Goal: Use online tool/utility: Utilize a website feature to perform a specific function

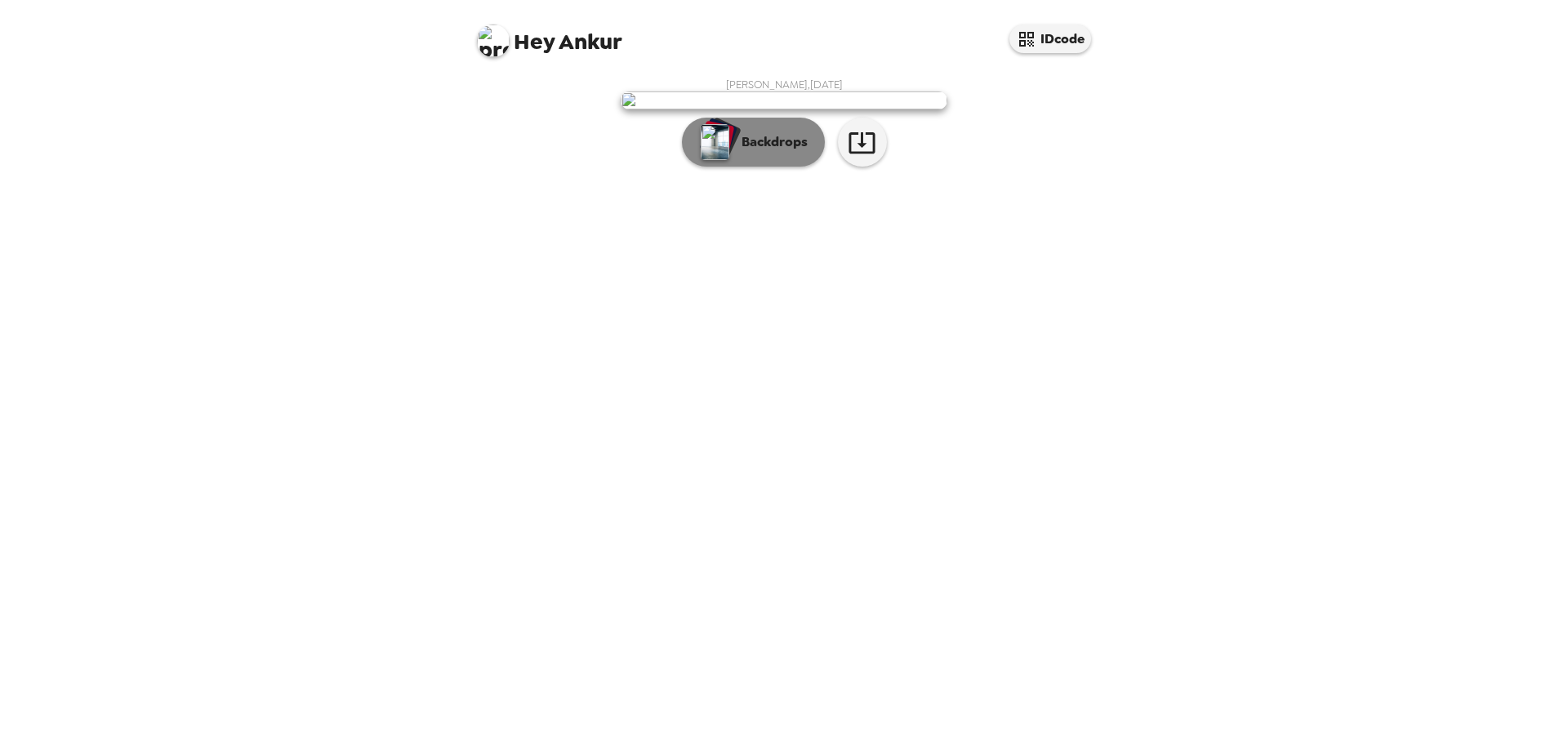
click at [787, 167] on button "Backdrops" at bounding box center [754, 142] width 143 height 49
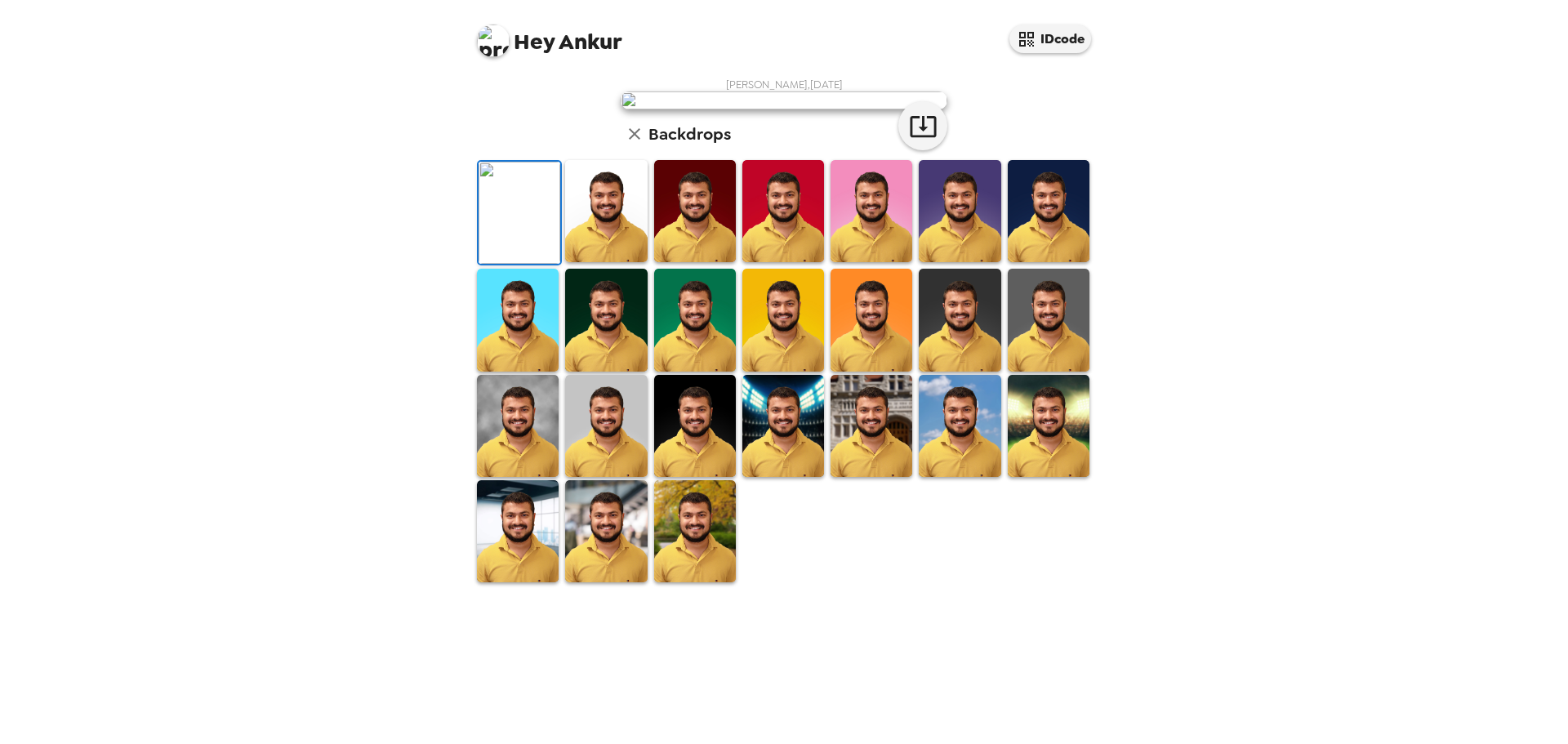
scroll to position [245, 0]
click at [623, 262] on img at bounding box center [605, 211] width 82 height 102
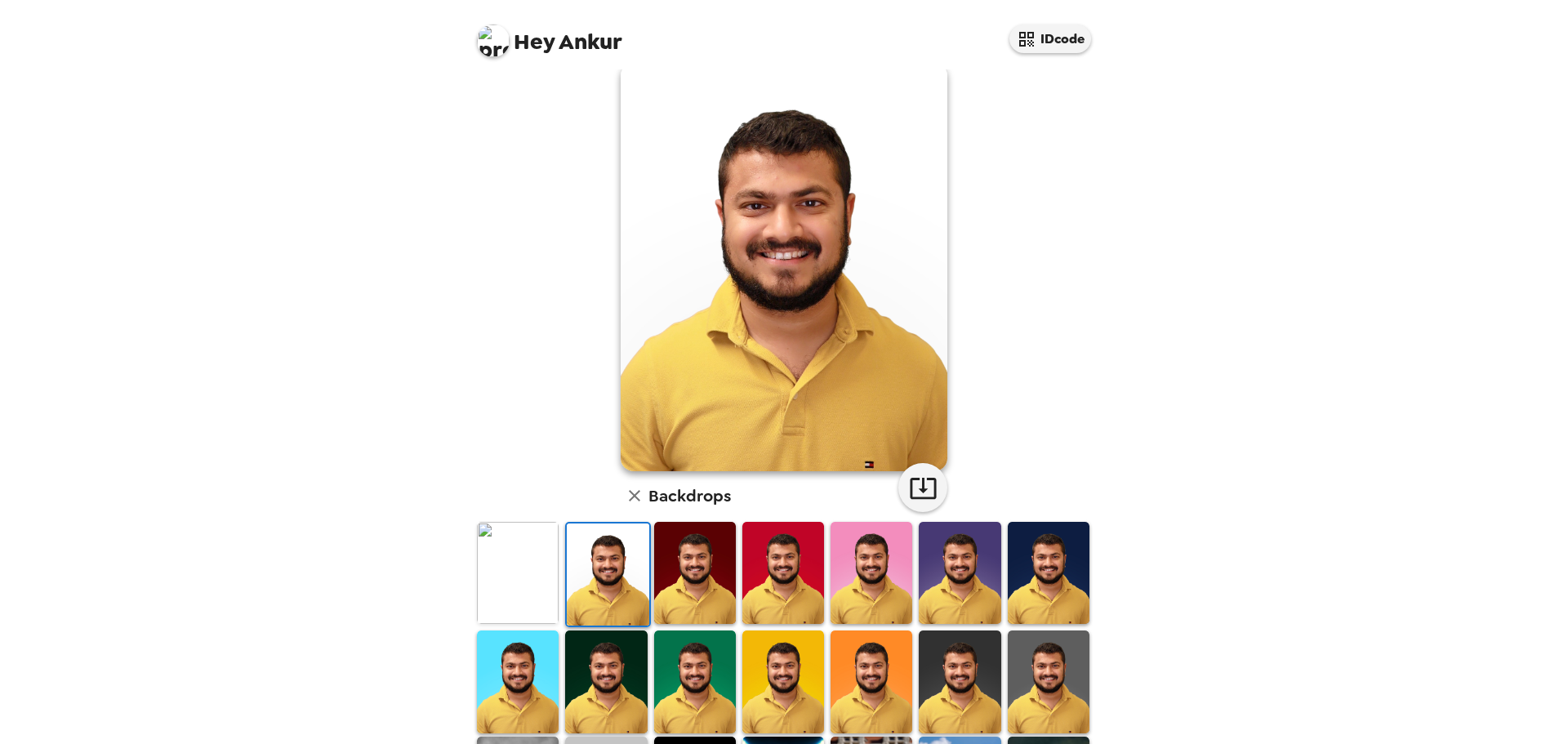
scroll to position [0, 0]
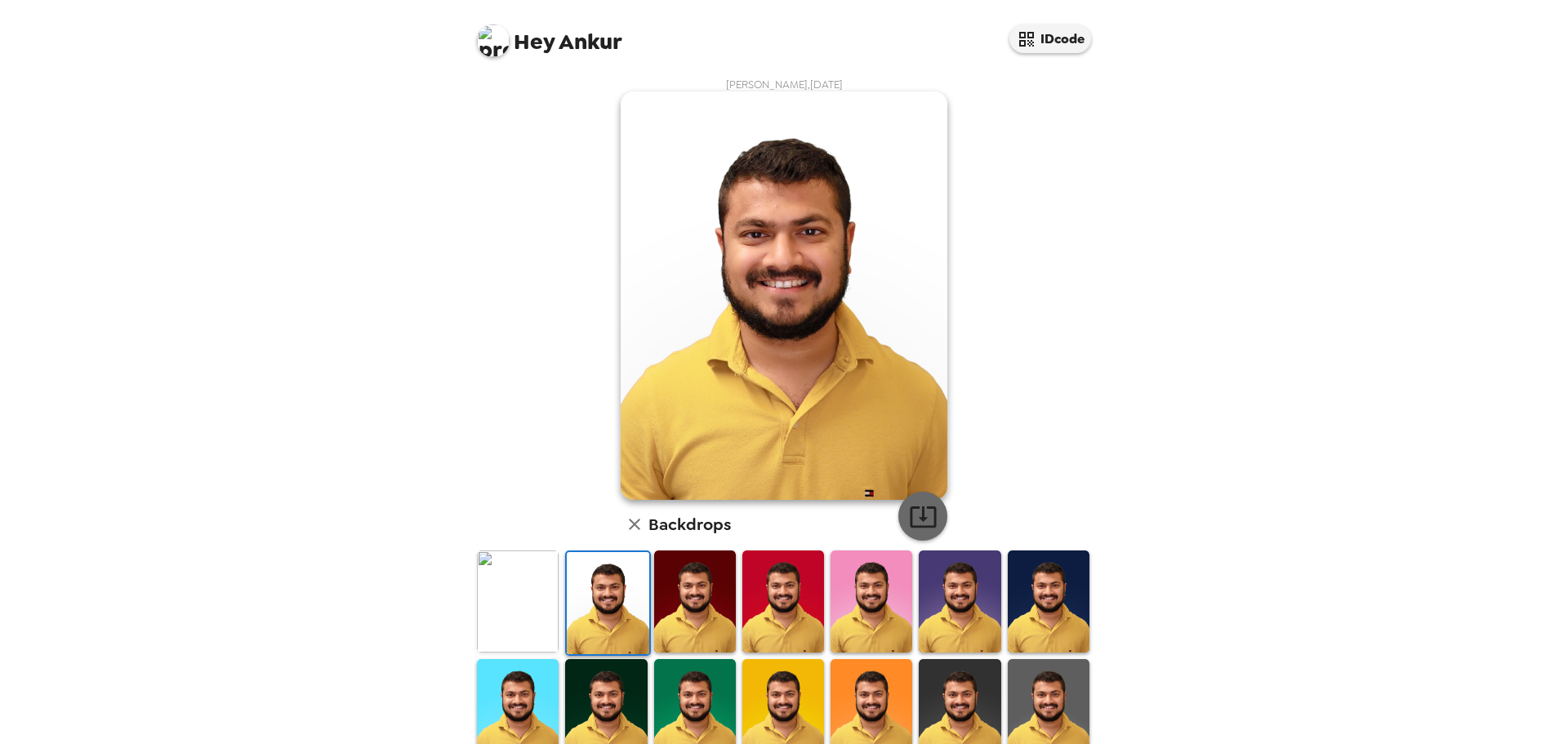
click at [916, 522] on icon "button" at bounding box center [923, 517] width 29 height 29
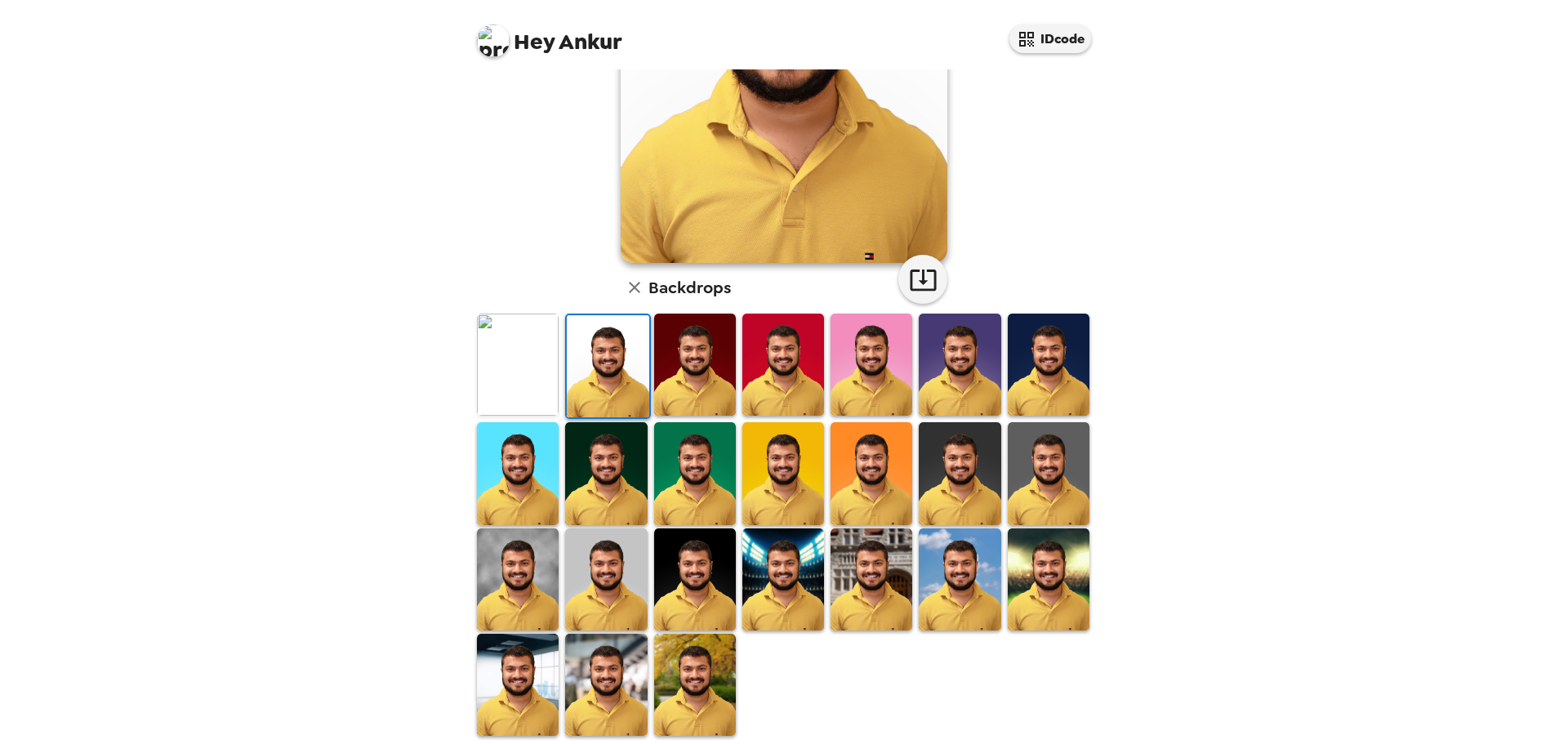
scroll to position [245, 0]
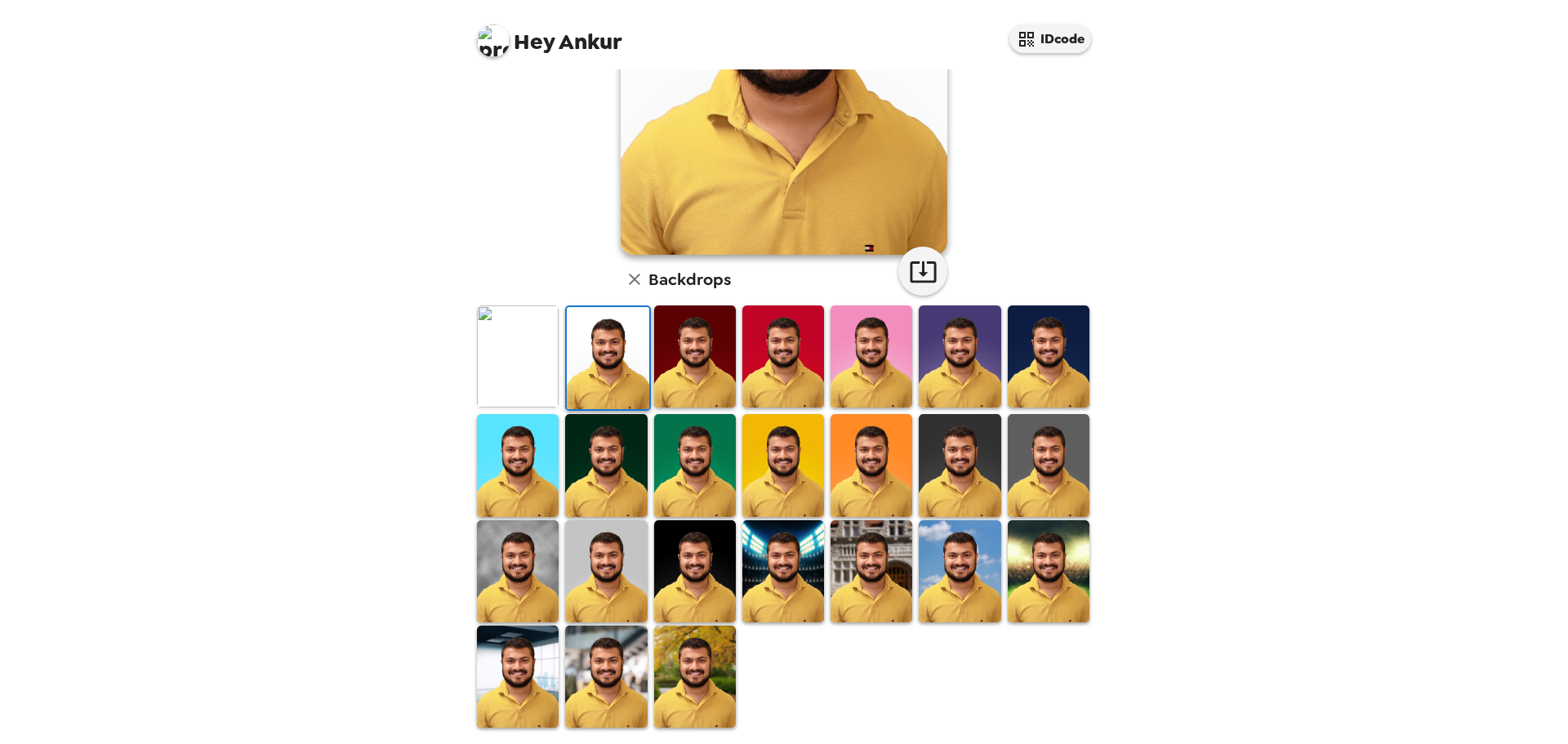
click at [681, 662] on img at bounding box center [695, 676] width 82 height 102
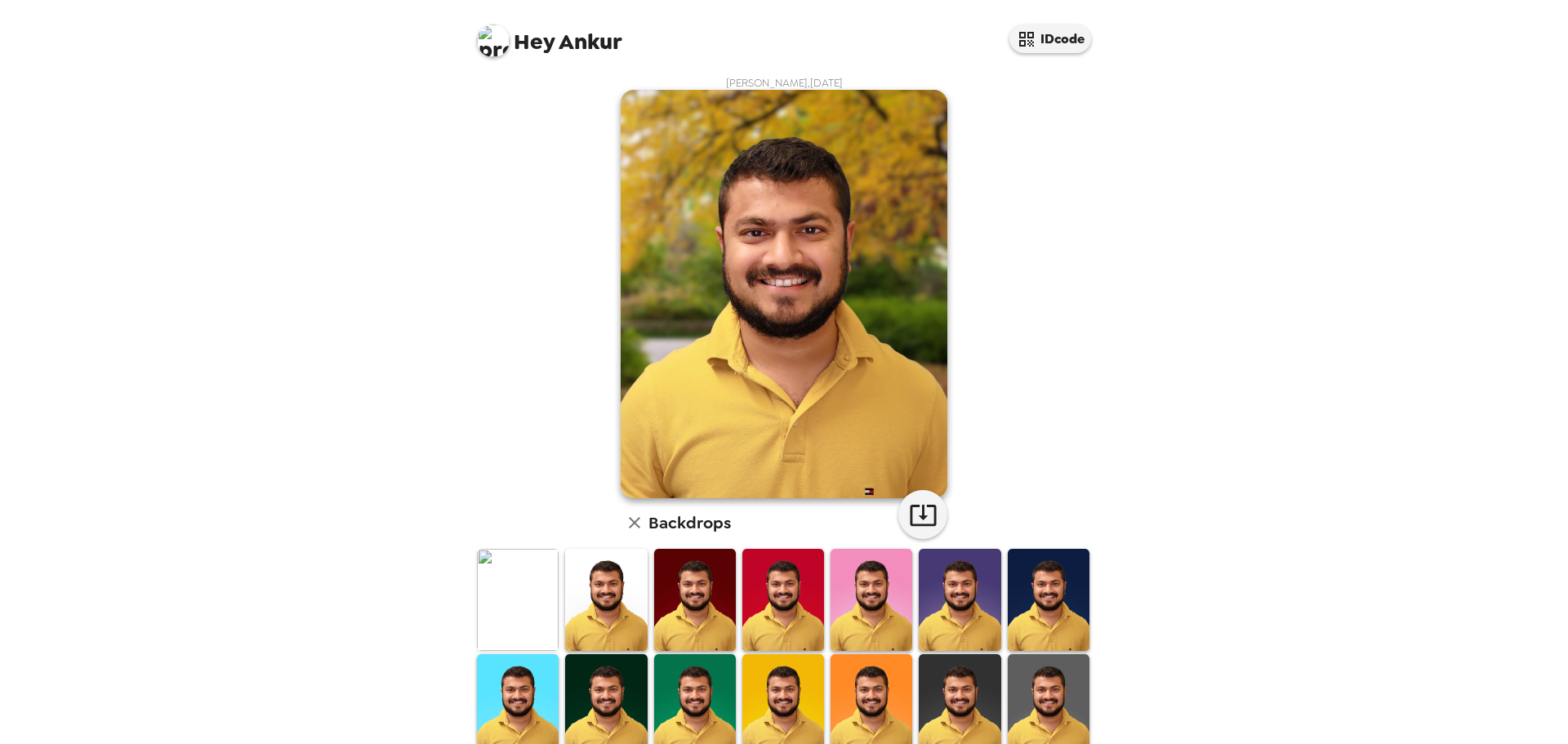
scroll to position [0, 0]
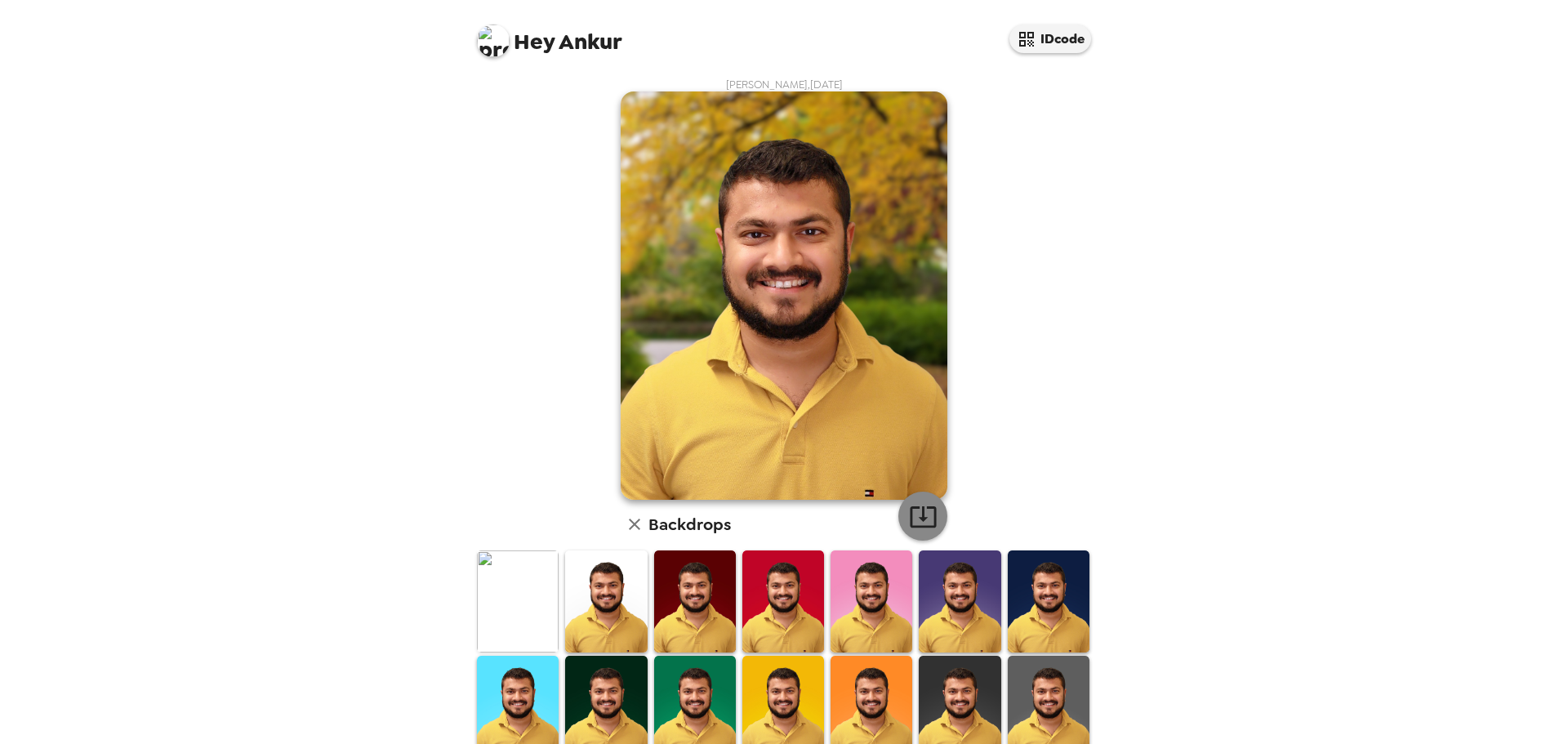
click at [911, 511] on icon "button" at bounding box center [923, 517] width 29 height 29
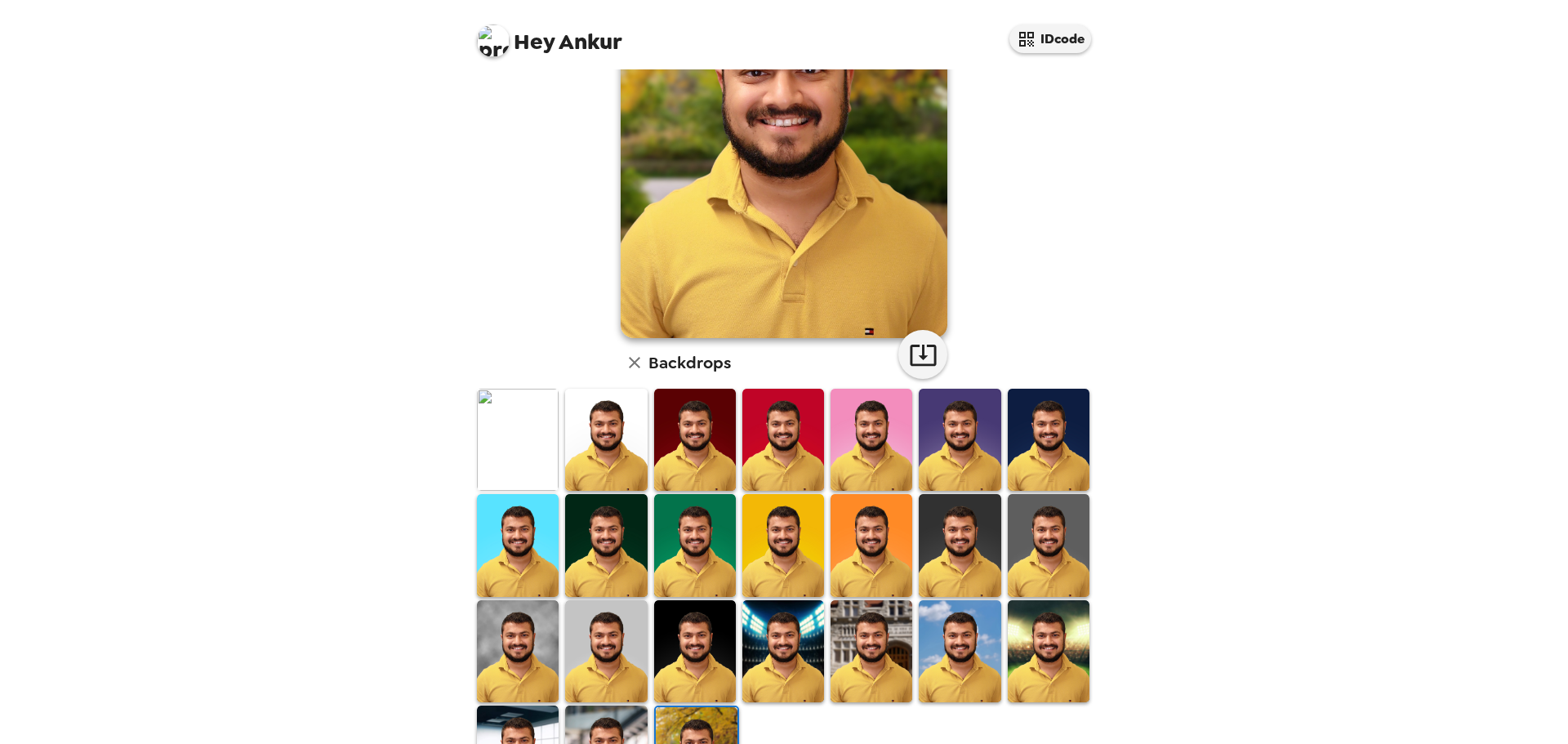
scroll to position [247, 0]
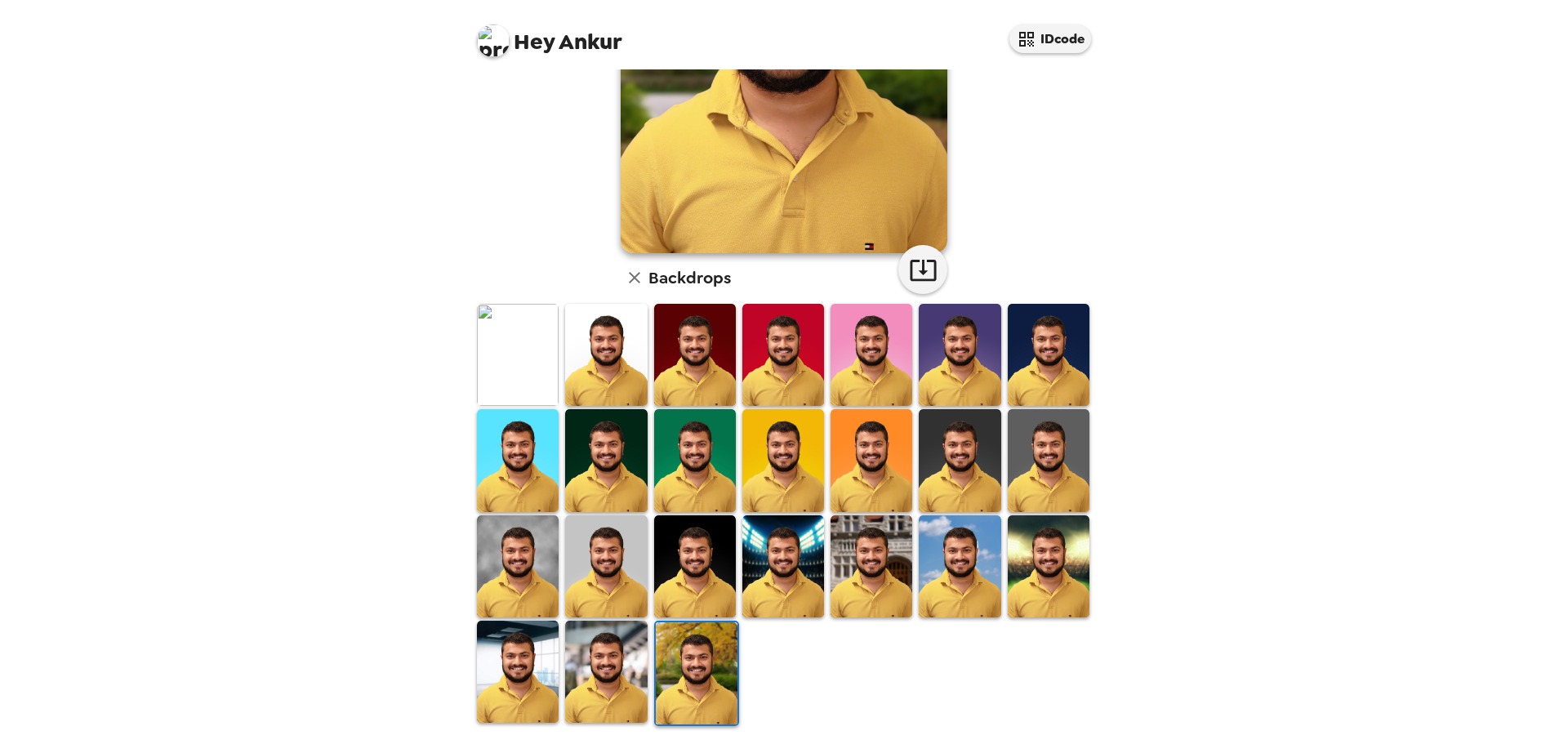
click at [590, 645] on img at bounding box center [605, 671] width 82 height 102
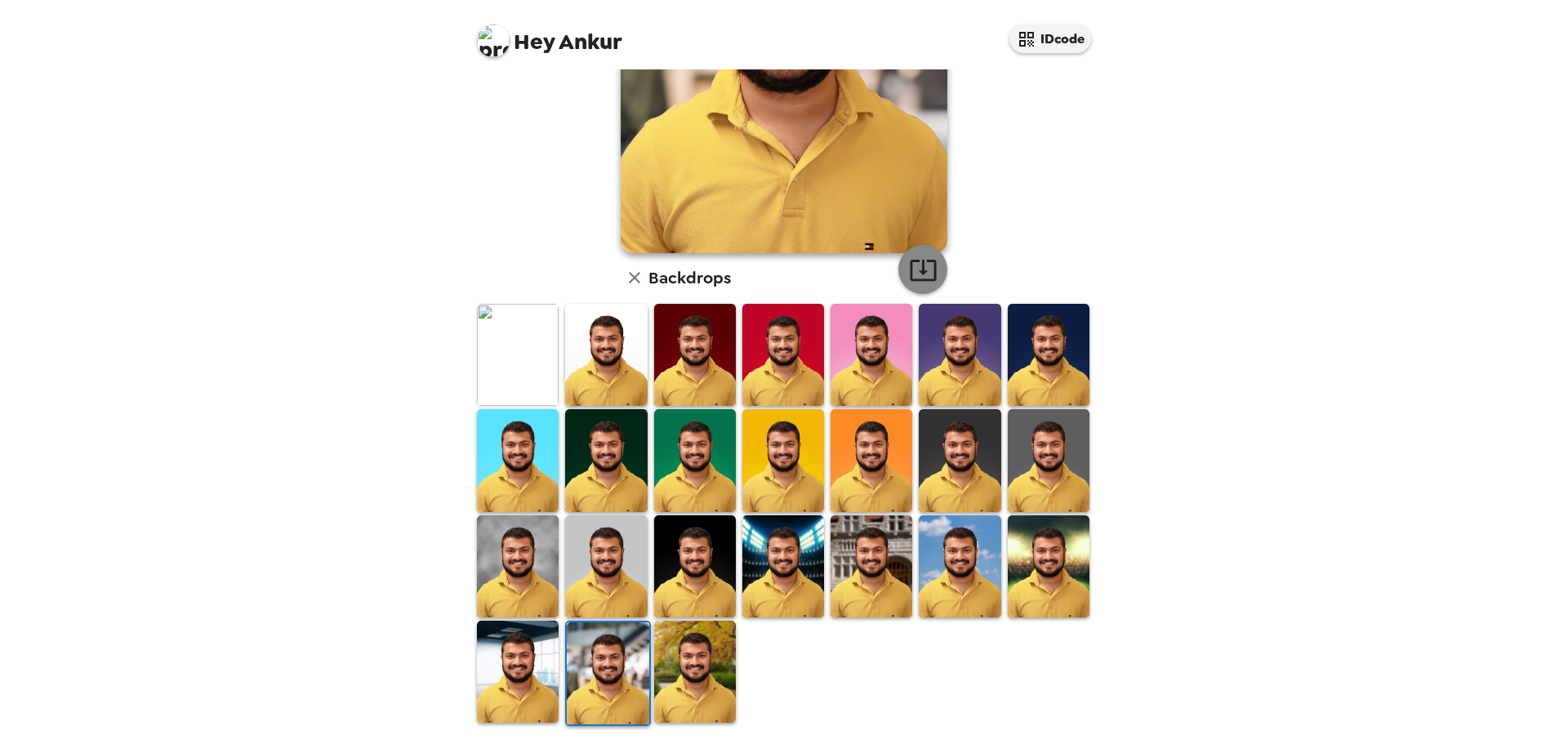
click at [924, 276] on icon "button" at bounding box center [923, 270] width 29 height 29
click at [534, 655] on img at bounding box center [518, 671] width 82 height 102
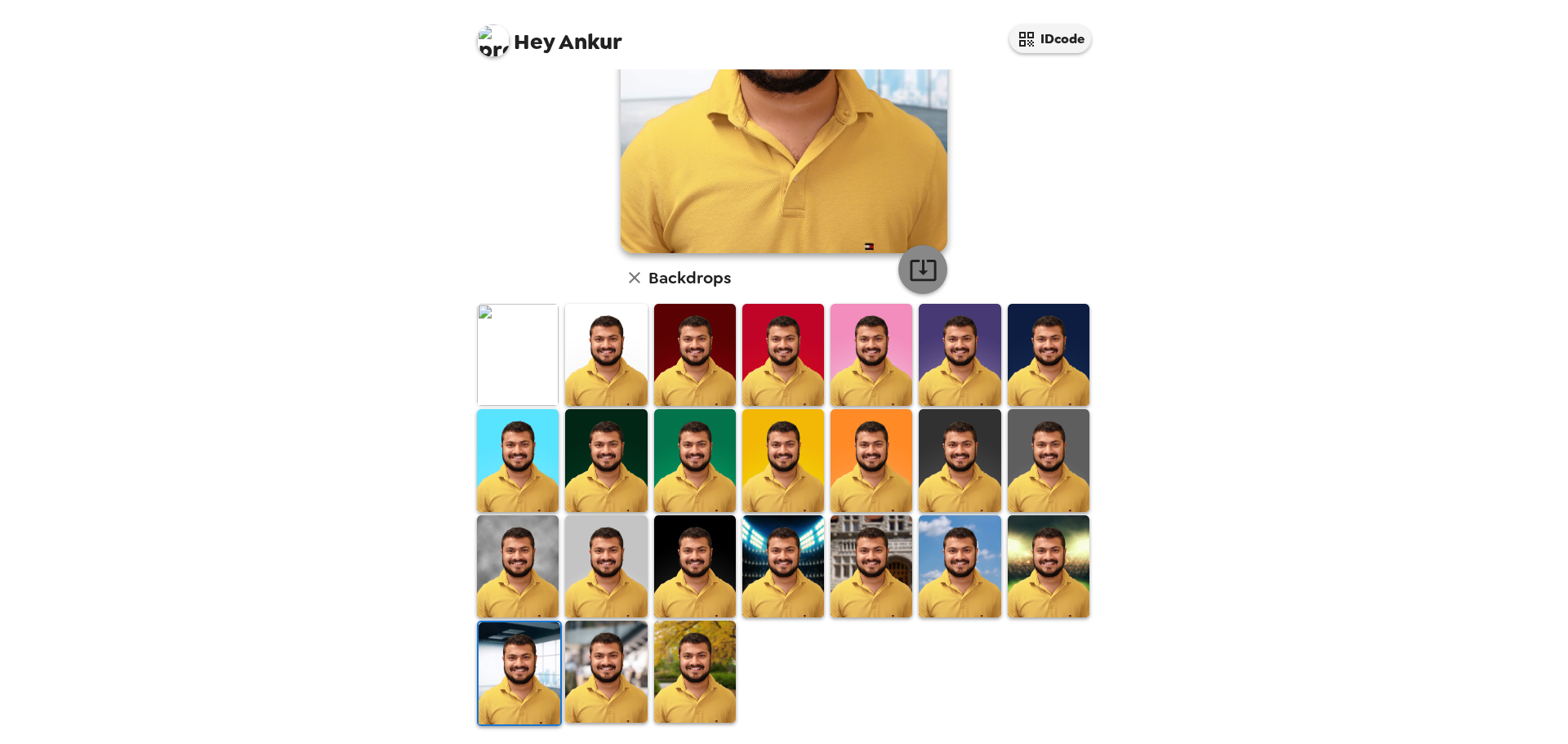
click at [916, 270] on icon "button" at bounding box center [922, 270] width 26 height 21
click at [875, 565] on img at bounding box center [871, 565] width 82 height 102
click at [776, 572] on img at bounding box center [783, 565] width 82 height 102
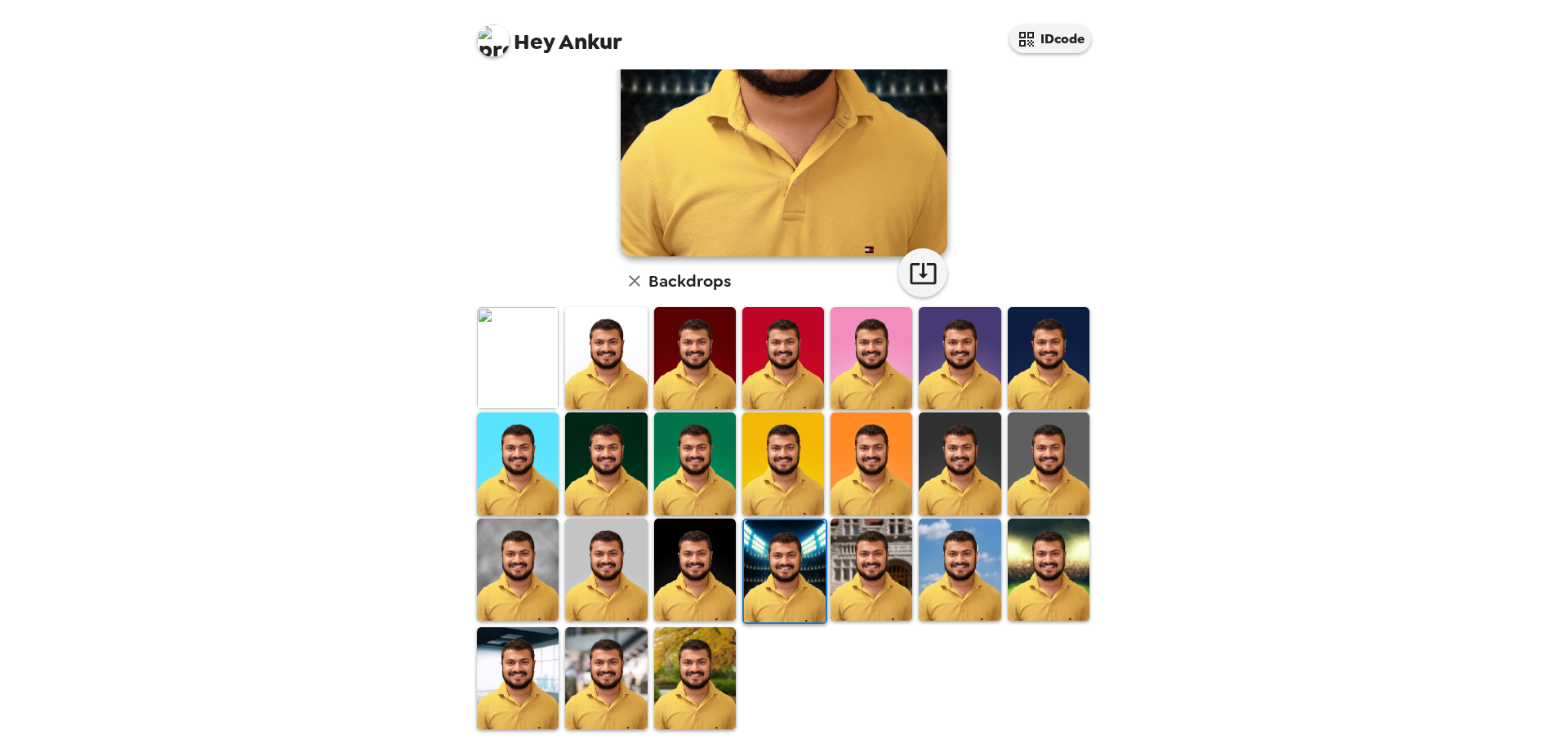
scroll to position [0, 0]
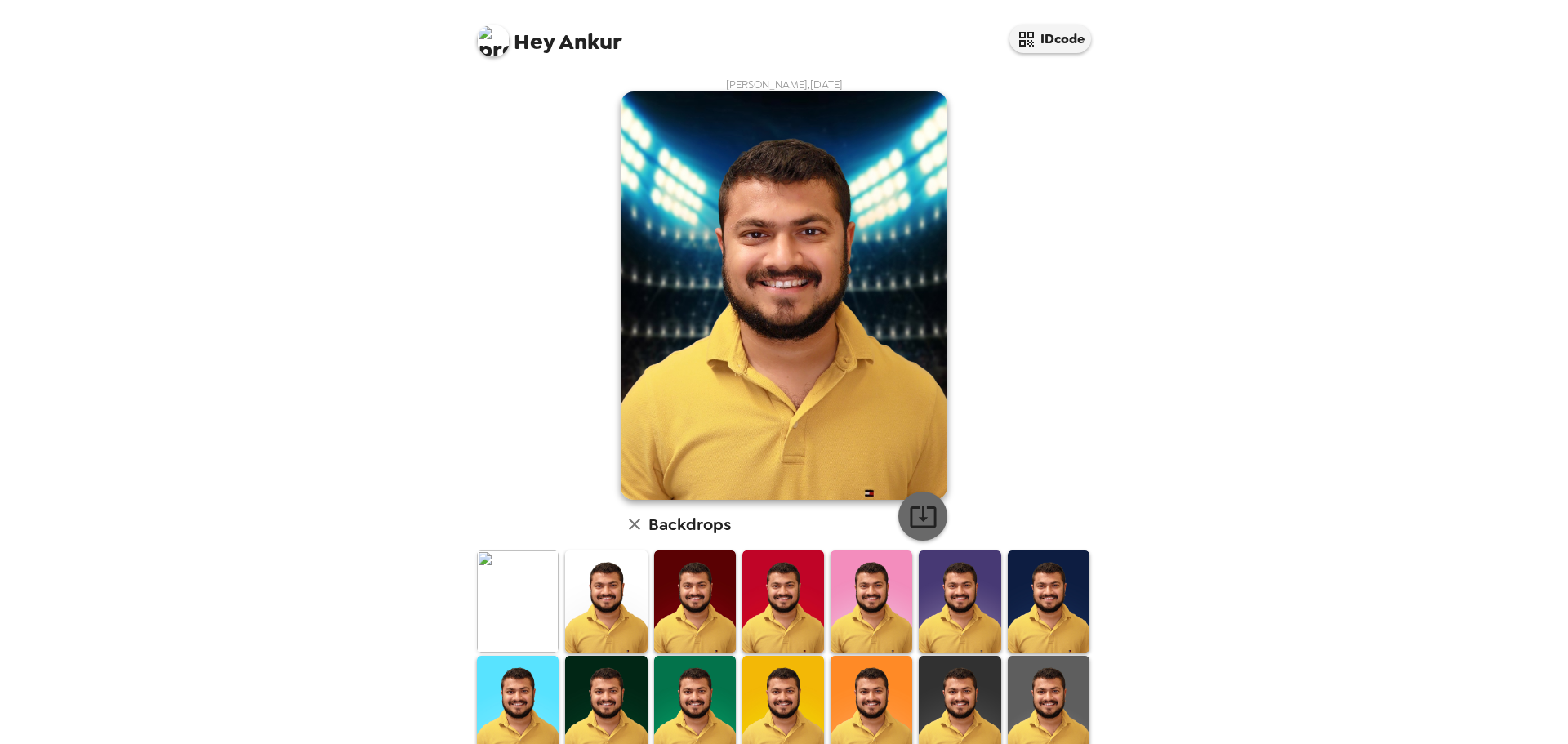
click at [926, 518] on icon "button" at bounding box center [923, 517] width 29 height 29
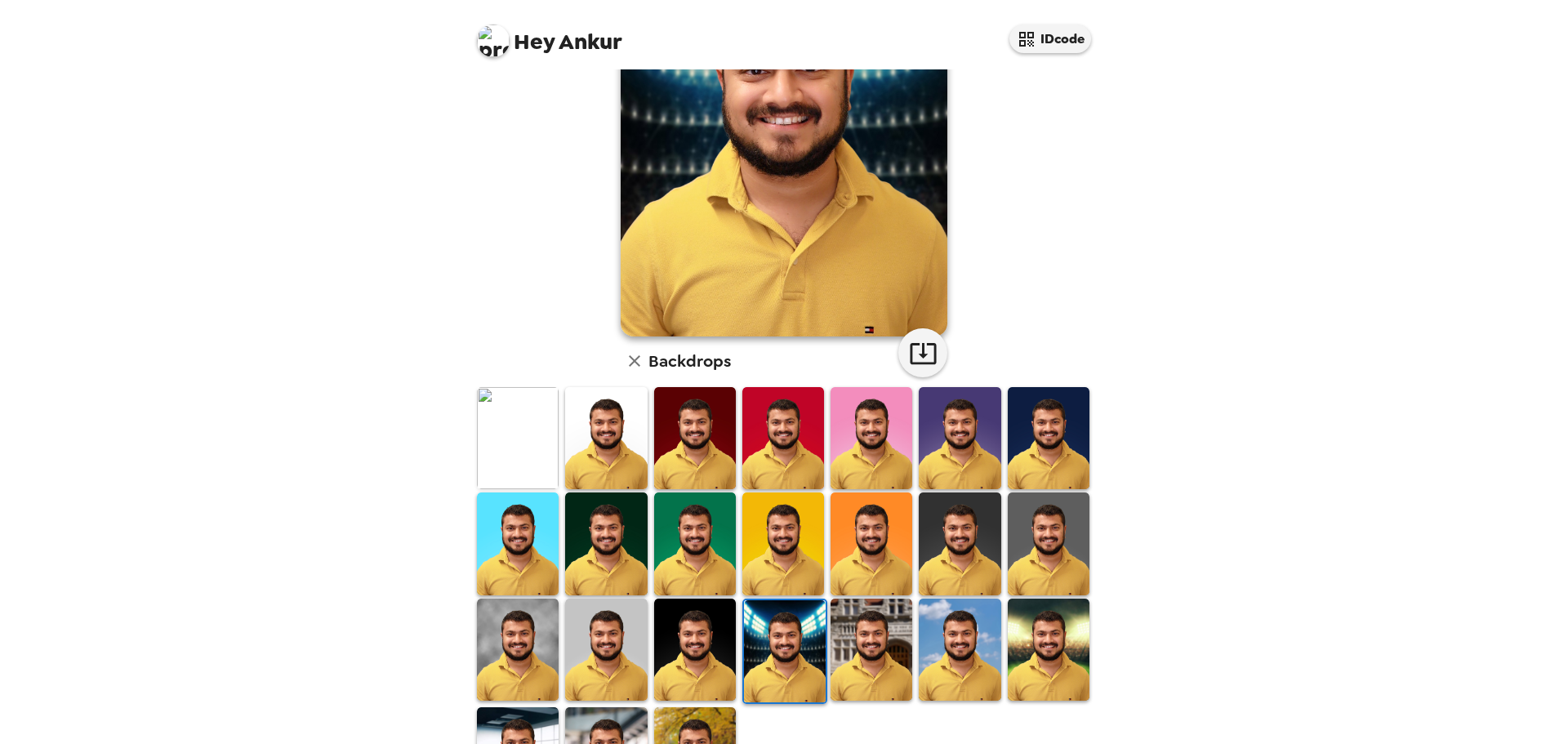
scroll to position [245, 0]
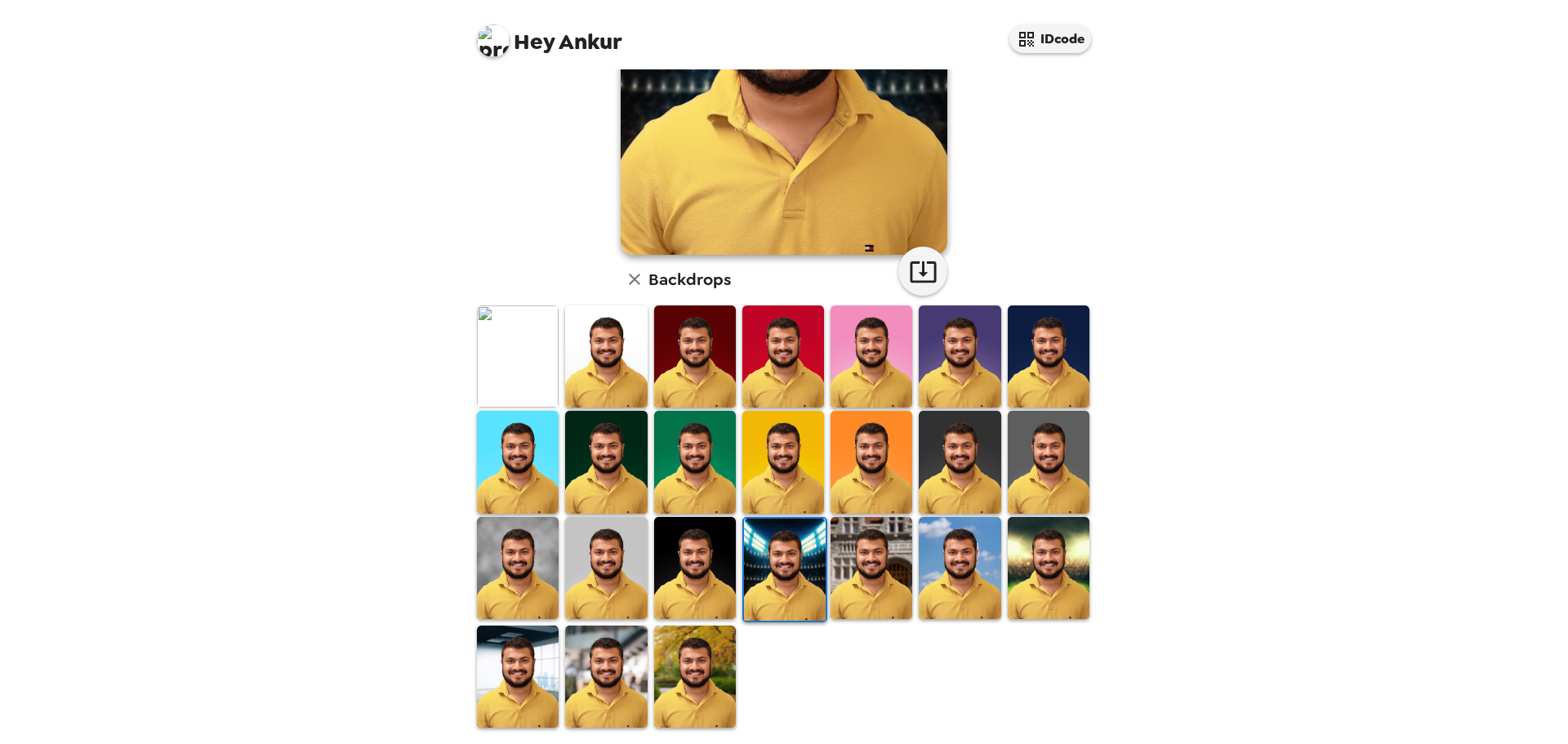
click at [615, 565] on img at bounding box center [605, 567] width 82 height 102
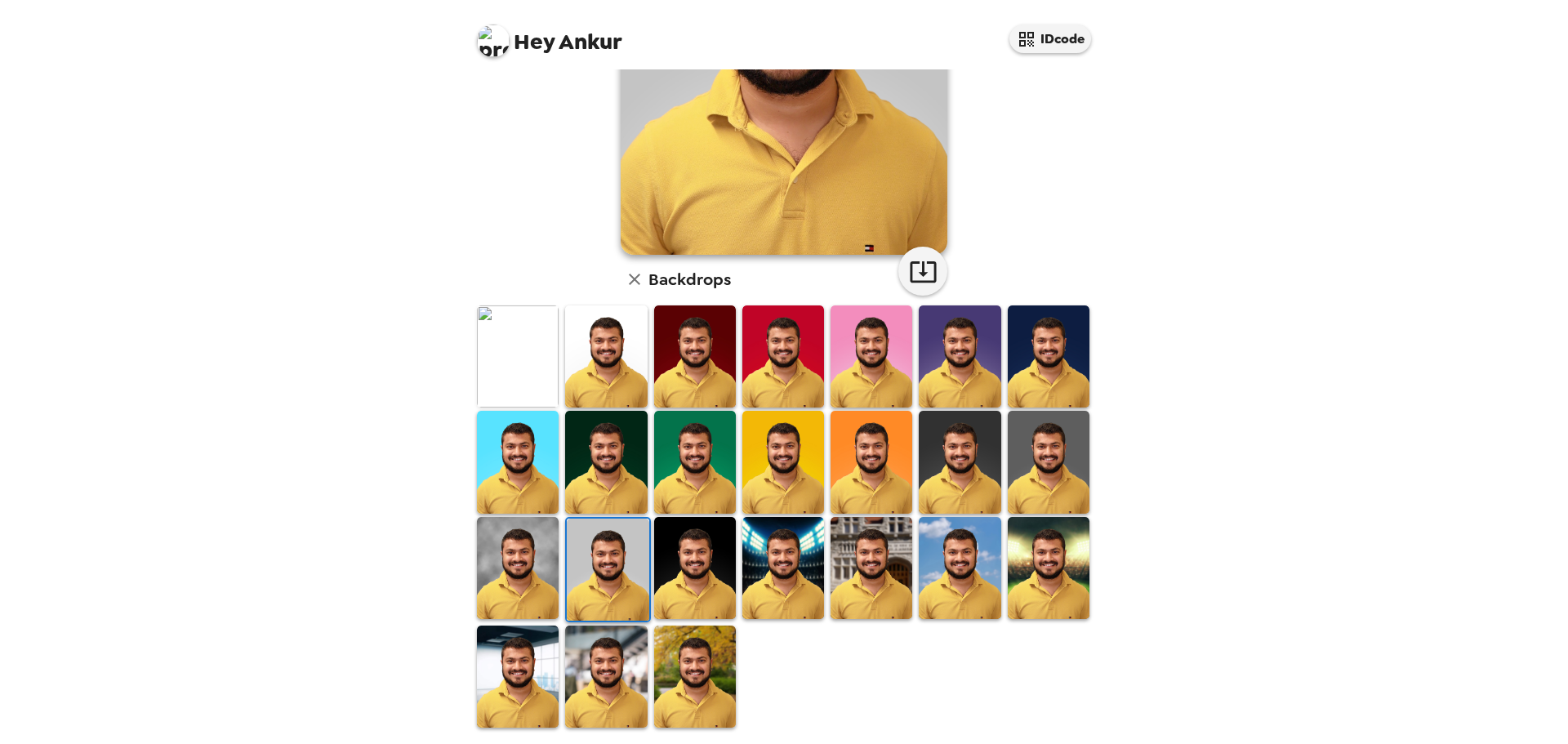
click at [540, 559] on img at bounding box center [518, 567] width 82 height 102
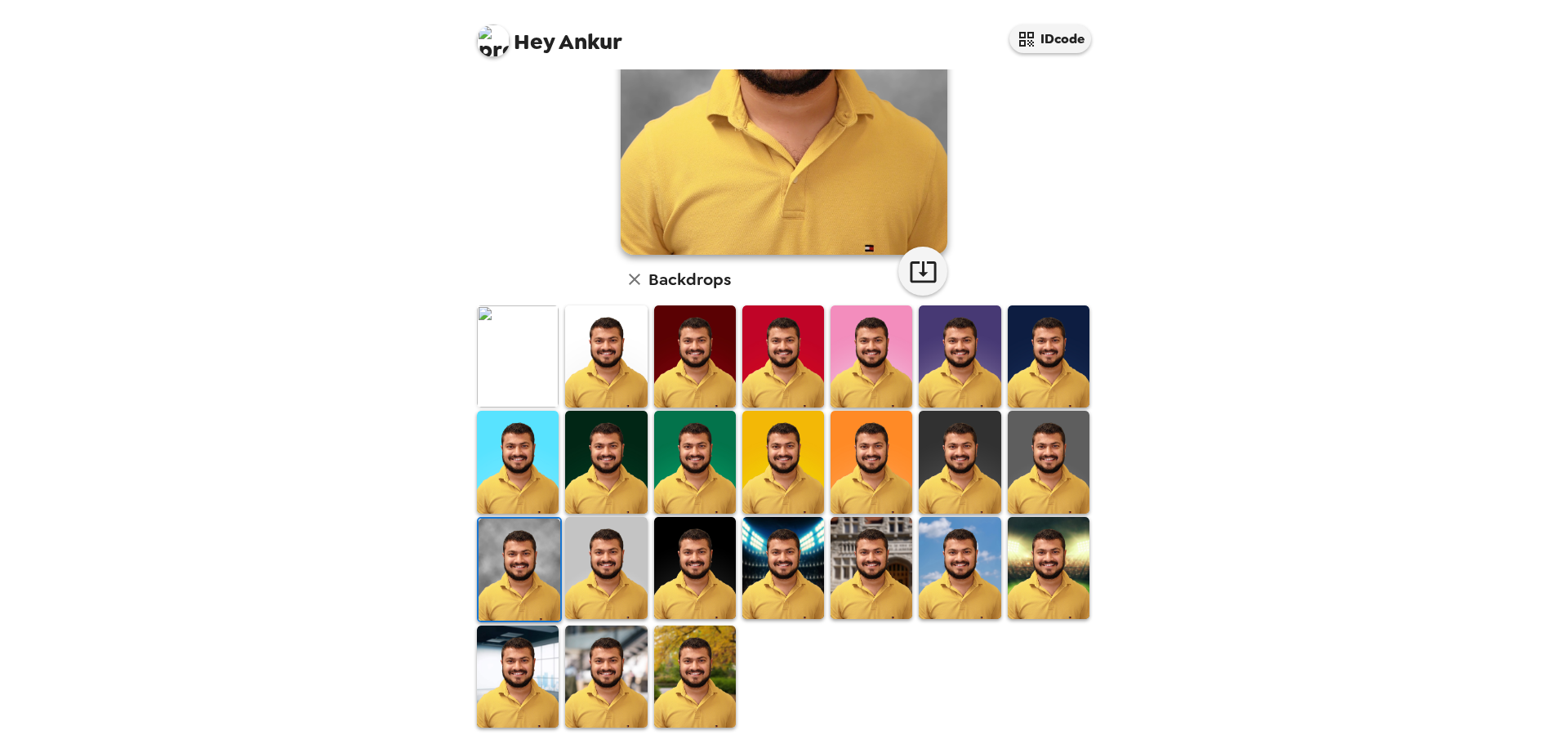
click at [862, 565] on img at bounding box center [871, 567] width 82 height 102
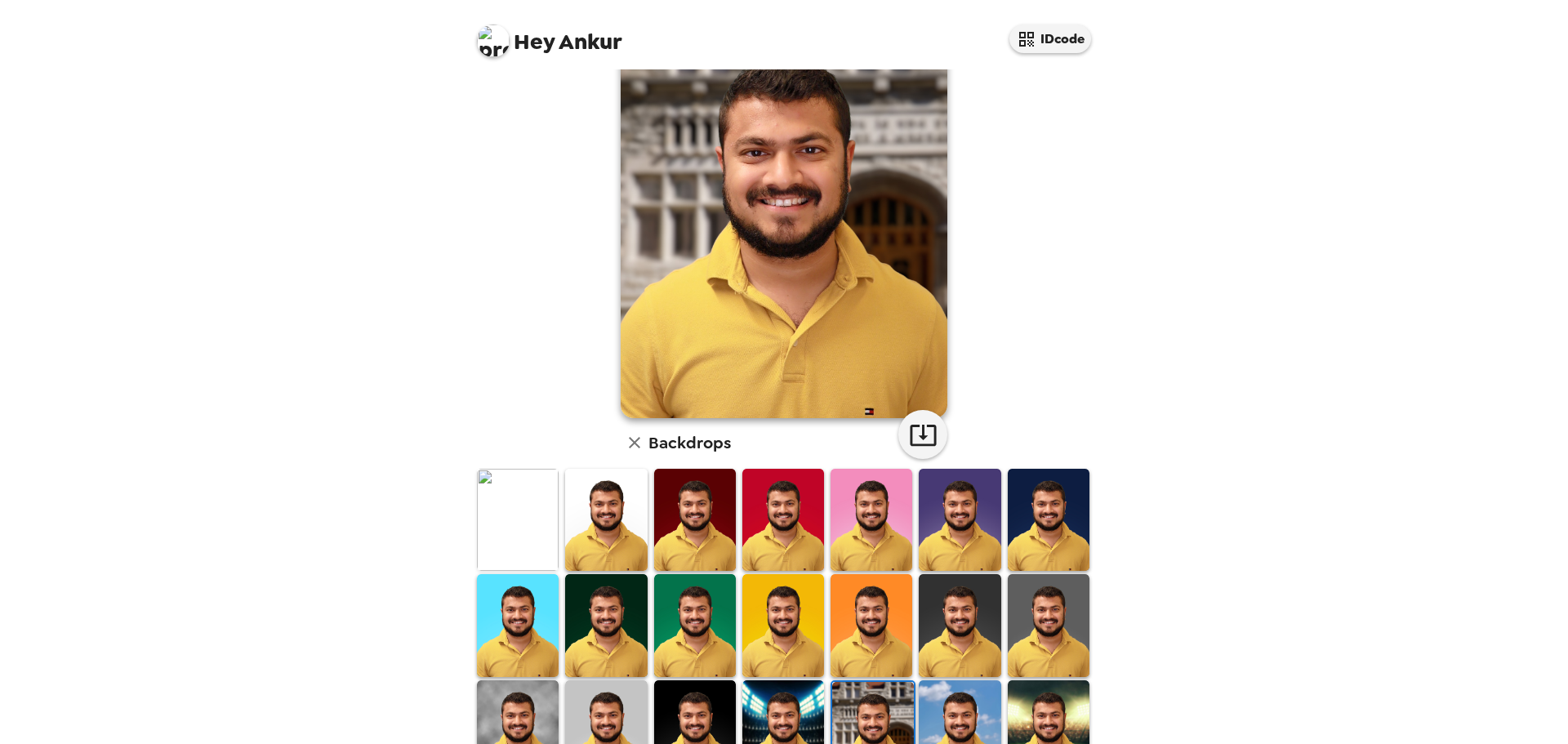
scroll to position [0, 0]
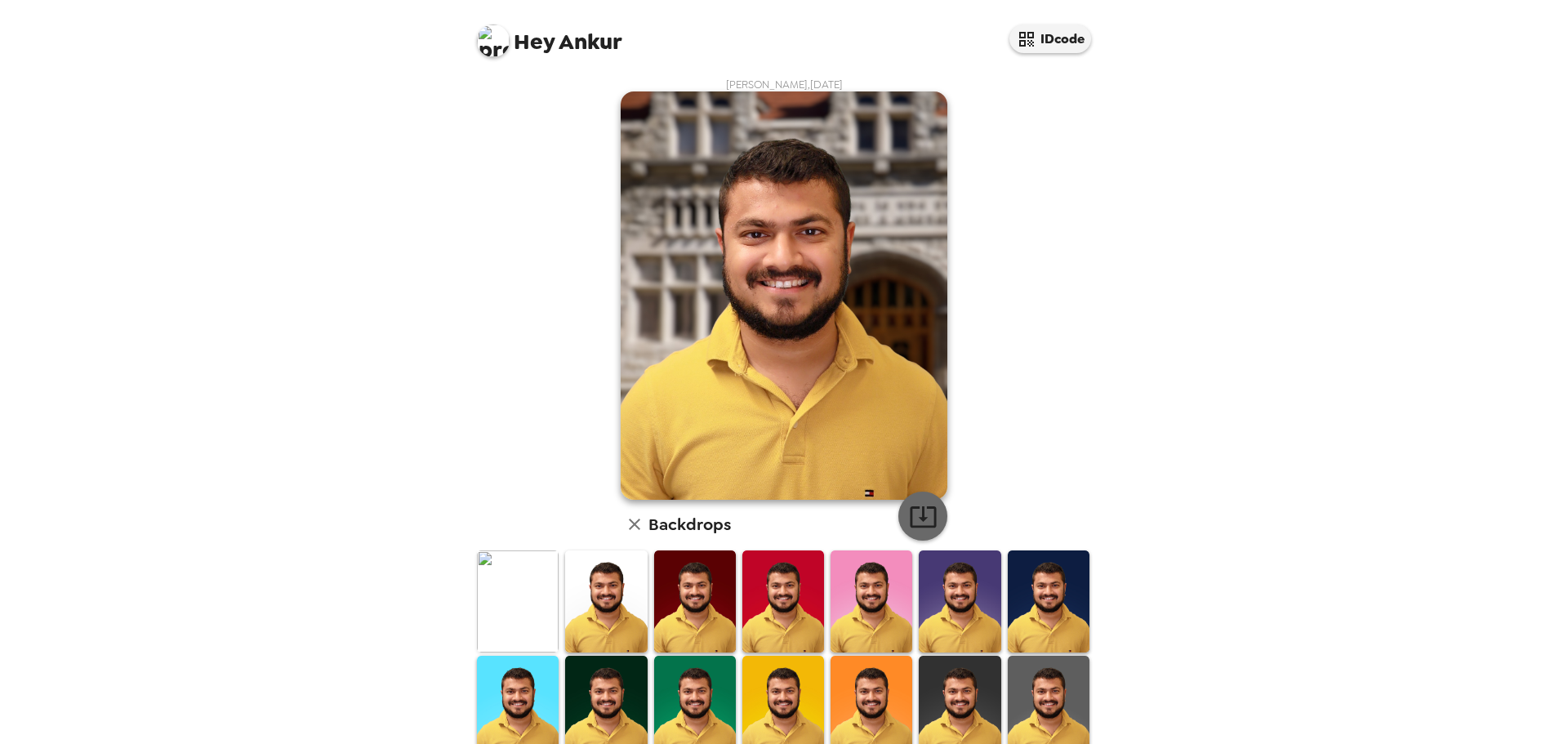
click at [909, 511] on icon "button" at bounding box center [923, 517] width 29 height 29
click at [509, 614] on img at bounding box center [518, 601] width 82 height 102
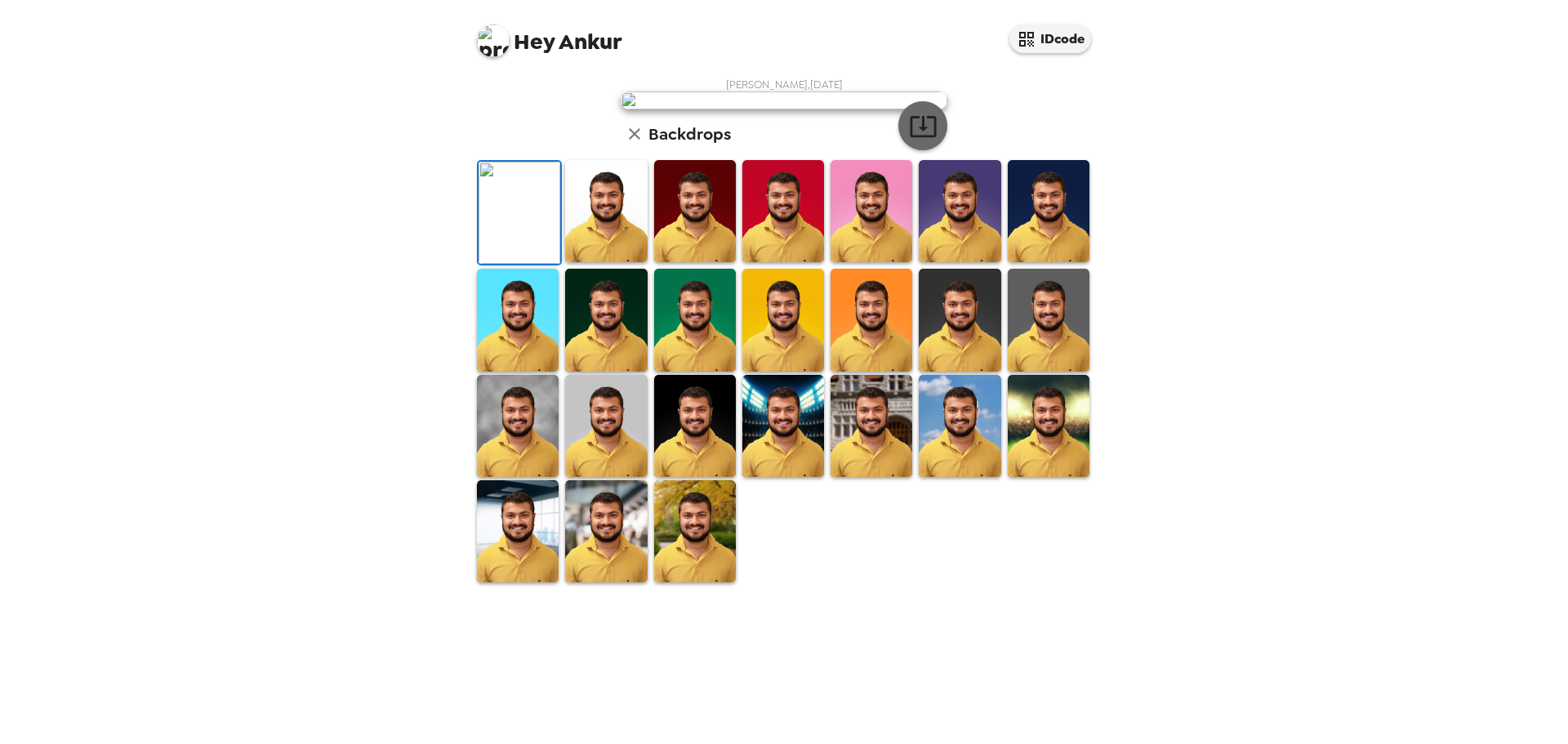
click at [915, 141] on icon "button" at bounding box center [923, 126] width 29 height 29
